Goal: Navigation & Orientation: Find specific page/section

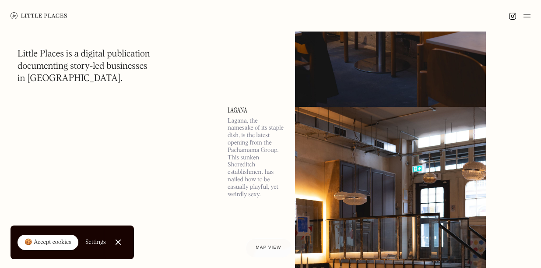
scroll to position [252, 0]
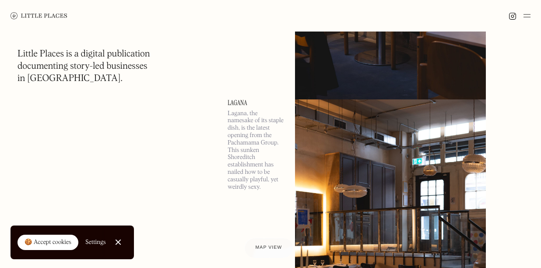
click at [263, 249] on span "Map view" at bounding box center [268, 247] width 27 height 5
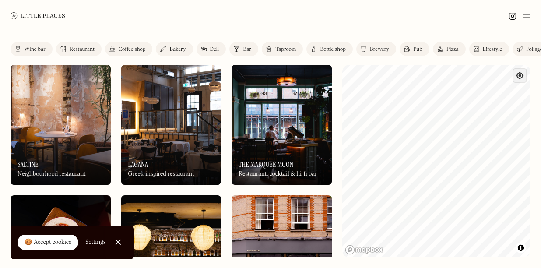
click at [522, 77] on span "Find my location" at bounding box center [519, 75] width 13 height 13
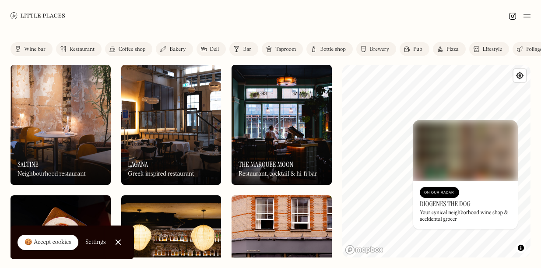
click at [492, 120] on img at bounding box center [465, 150] width 105 height 61
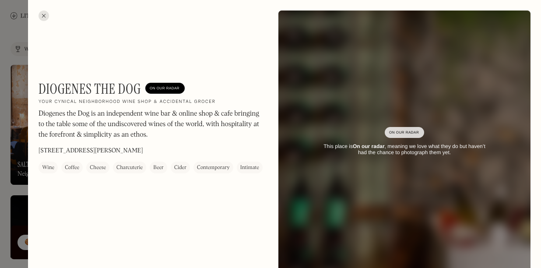
click at [44, 14] on div at bounding box center [44, 16] width 11 height 11
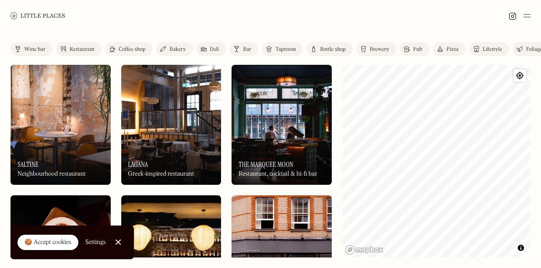
click at [113, 243] on link "Close Cookie Popup" at bounding box center [118, 242] width 18 height 18
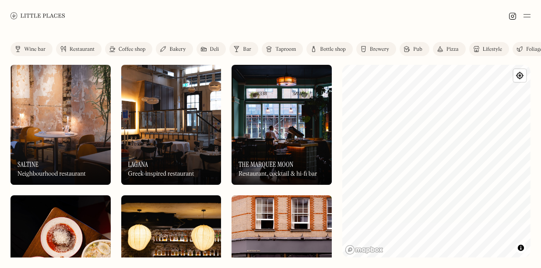
click at [376, 26] on div at bounding box center [270, 16] width 541 height 32
click at [529, 16] on img at bounding box center [527, 16] width 7 height 11
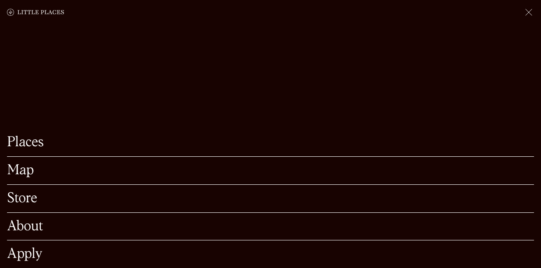
click at [21, 172] on link "Map" at bounding box center [270, 171] width 527 height 14
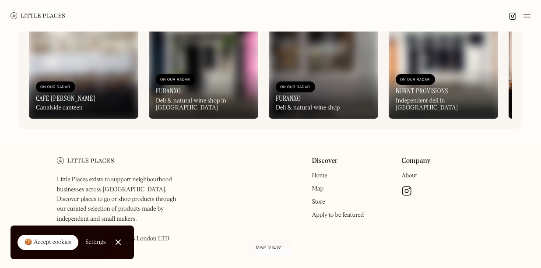
scroll to position [13, 0]
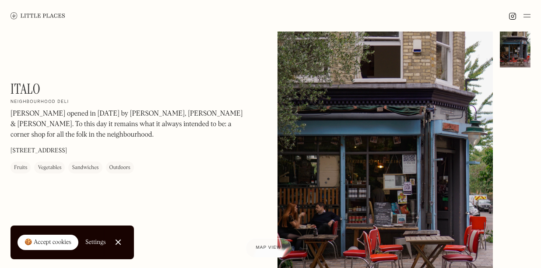
click at [95, 163] on div "Sandwiches" at bounding box center [85, 167] width 27 height 9
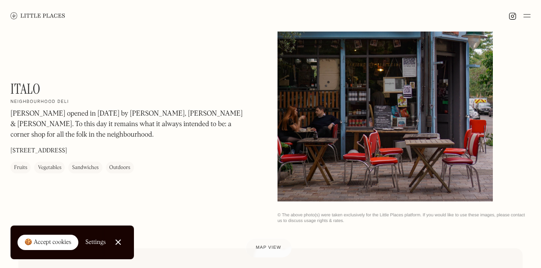
scroll to position [0, 0]
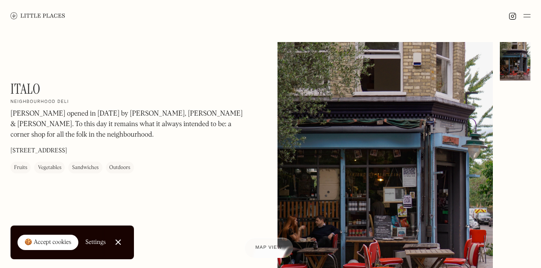
click at [272, 243] on div "Map view" at bounding box center [268, 247] width 27 height 9
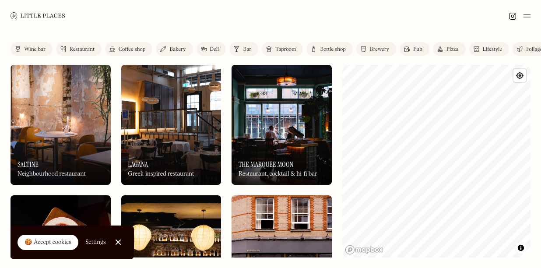
click at [524, 20] on img at bounding box center [527, 16] width 7 height 11
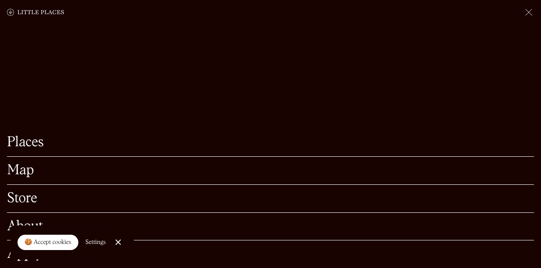
click at [32, 144] on link "Places" at bounding box center [270, 143] width 527 height 14
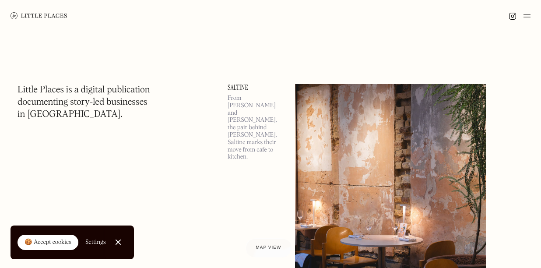
click at [117, 242] on div at bounding box center [118, 242] width 6 height 6
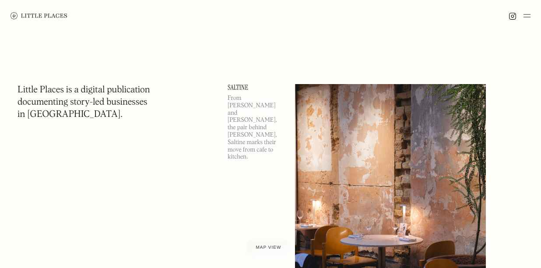
scroll to position [167, 0]
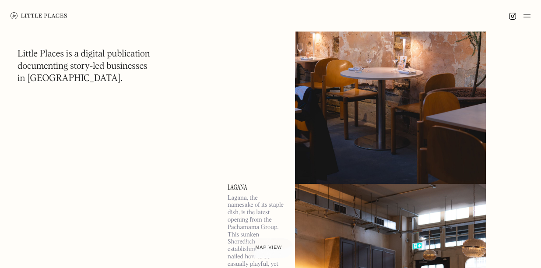
click at [265, 247] on span "Map view" at bounding box center [268, 247] width 27 height 5
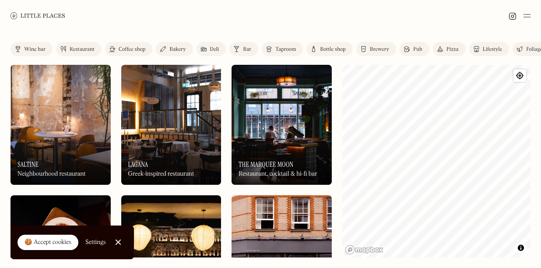
click at [49, 240] on div "🍪 Accept cookies" at bounding box center [48, 242] width 47 height 9
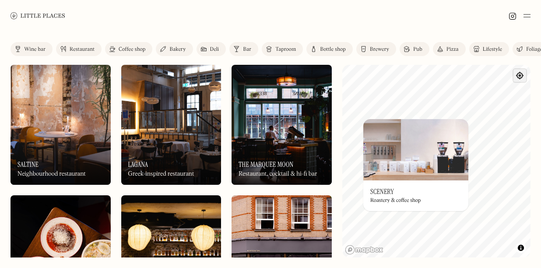
click at [520, 72] on span "Find my location" at bounding box center [519, 75] width 13 height 13
click at [366, 248] on link "Mapbox homepage" at bounding box center [364, 250] width 39 height 10
